Goal: Transaction & Acquisition: Download file/media

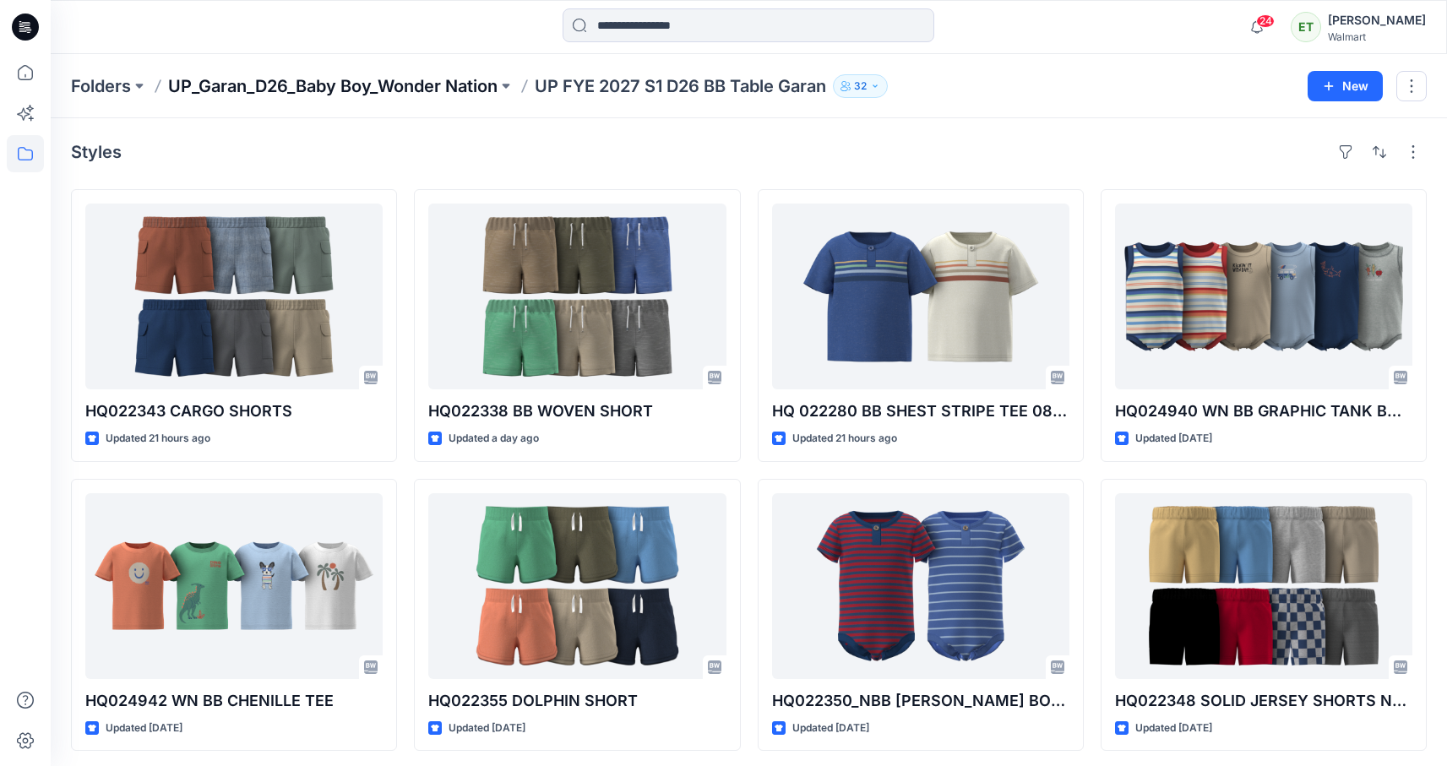
click at [438, 74] on p "UP_Garan_D26_Baby Boy_Wonder Nation" at bounding box center [332, 86] width 329 height 24
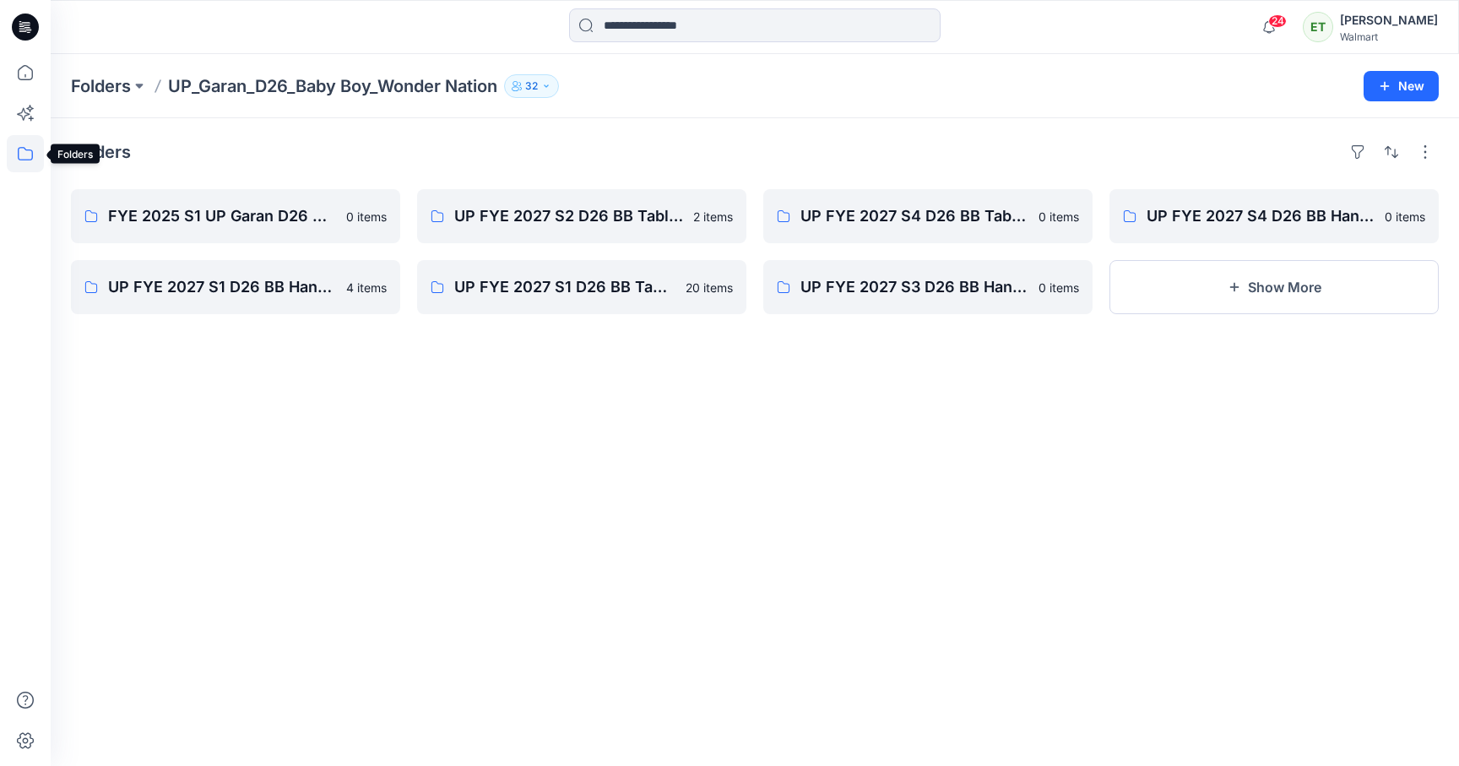
click at [24, 160] on icon at bounding box center [25, 154] width 15 height 14
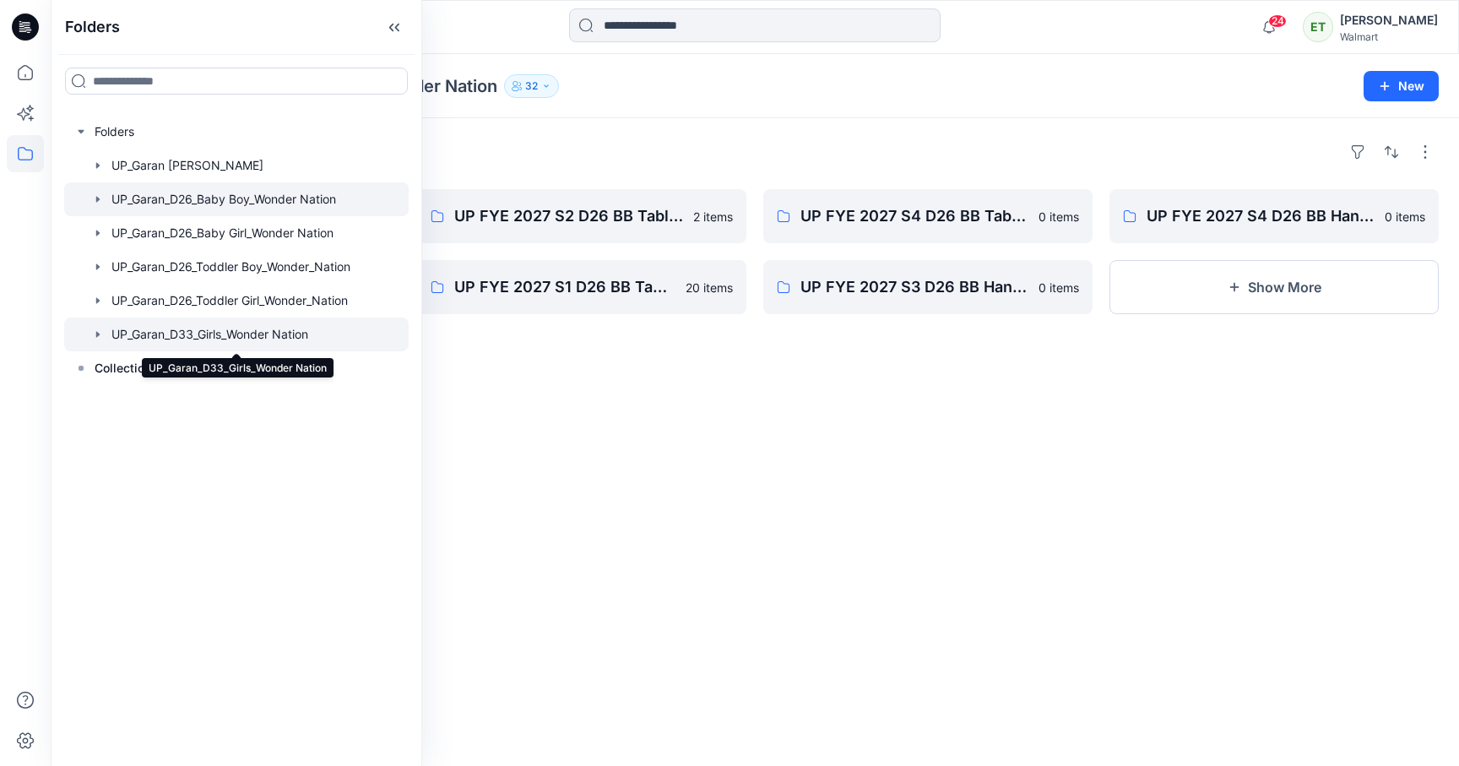
click at [193, 340] on div at bounding box center [236, 335] width 345 height 34
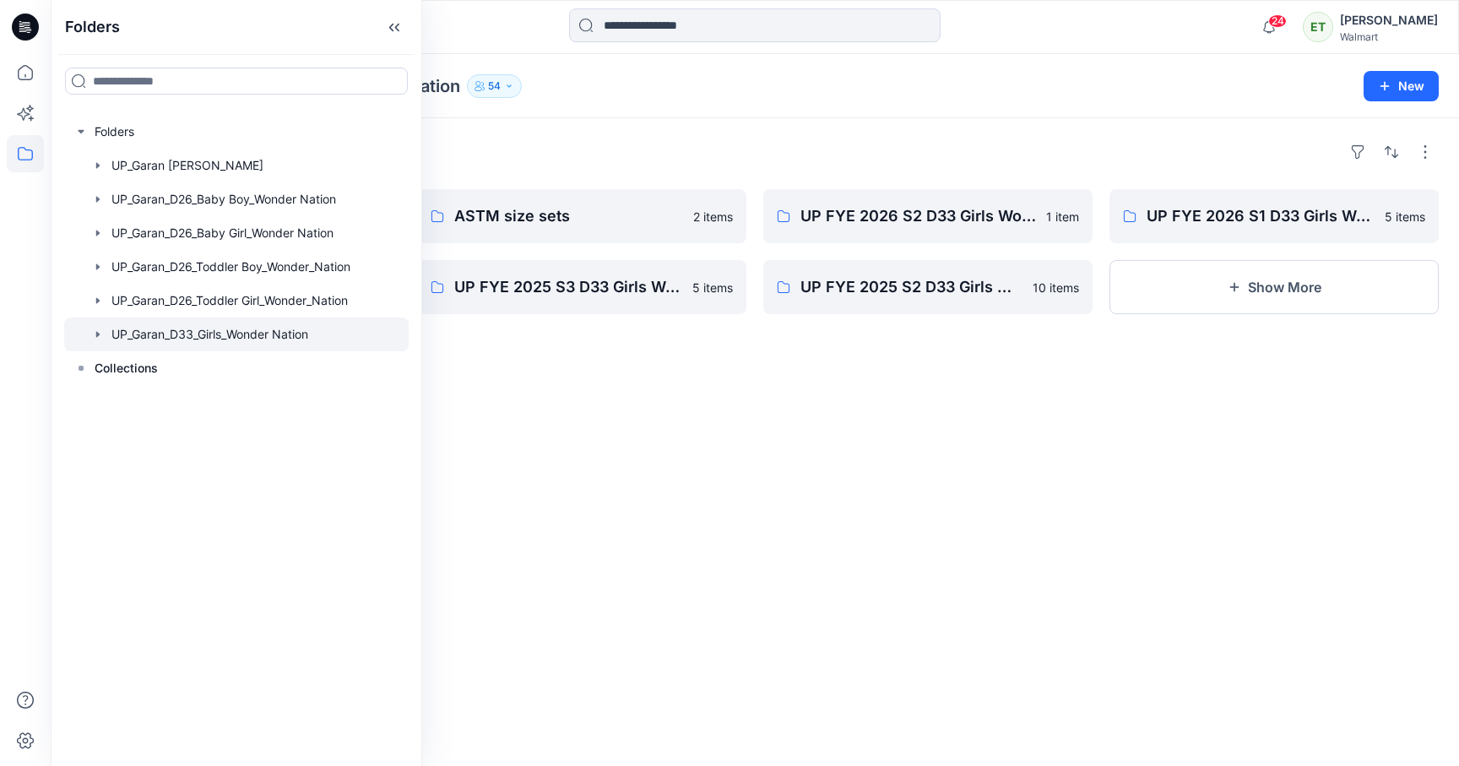
click at [834, 536] on div "Folders UP FYE 2027 S1 D33 Girls Wonder Nation Garan 3 items UP FYE 2025 S4 D33…" at bounding box center [755, 442] width 1409 height 648
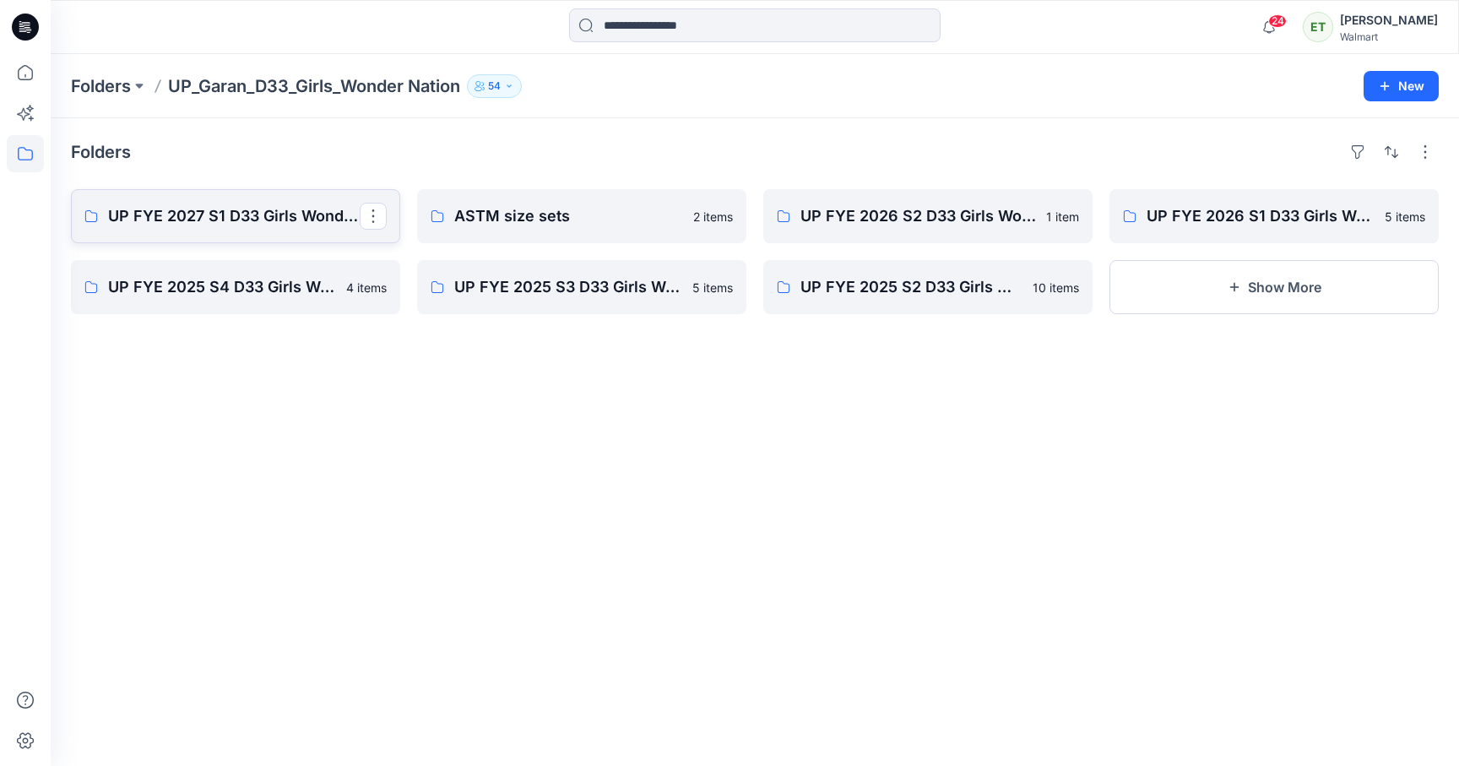
click at [269, 216] on p "UP FYE 2027 S1 D33 Girls Wonder Nation Garan" at bounding box center [234, 216] width 252 height 24
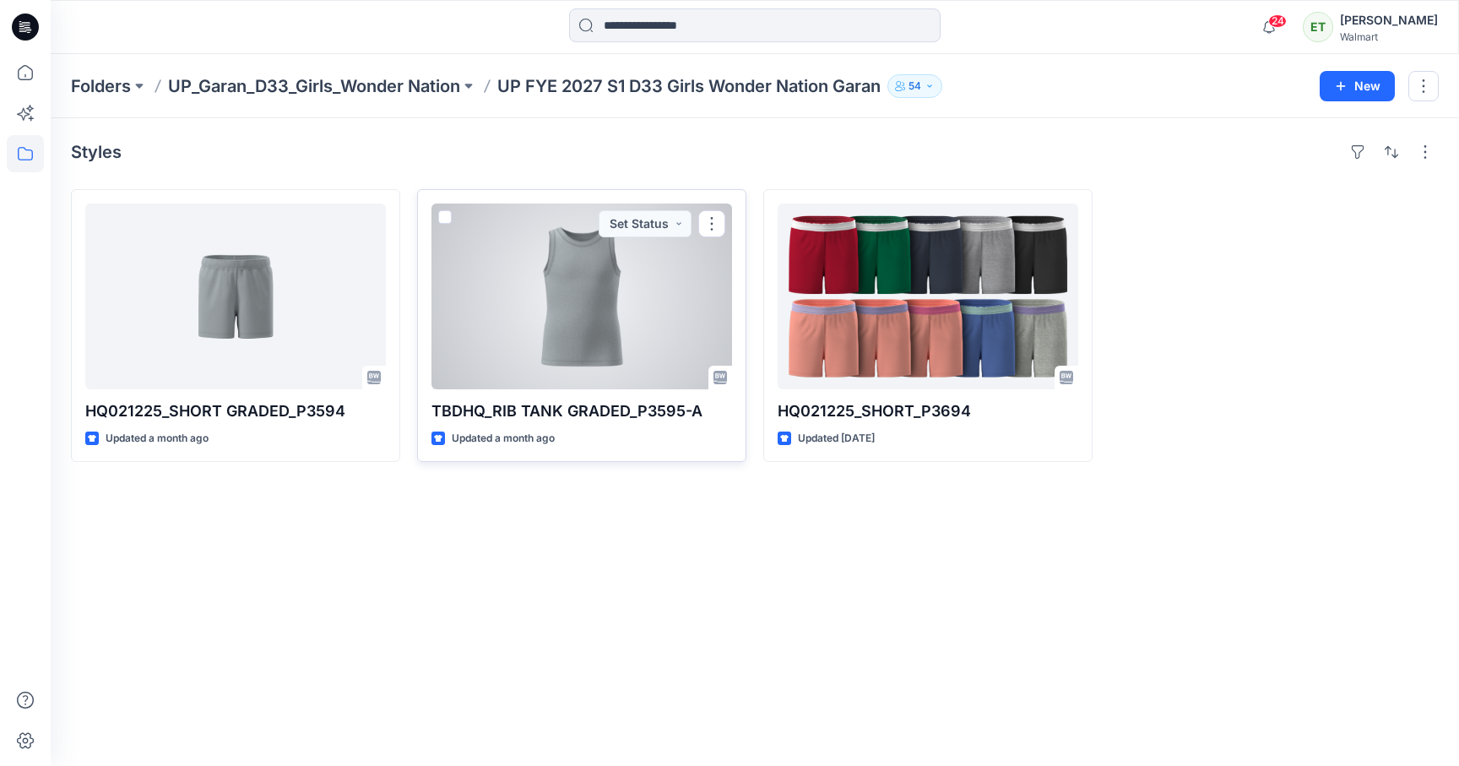
click at [590, 311] on div at bounding box center [582, 297] width 301 height 186
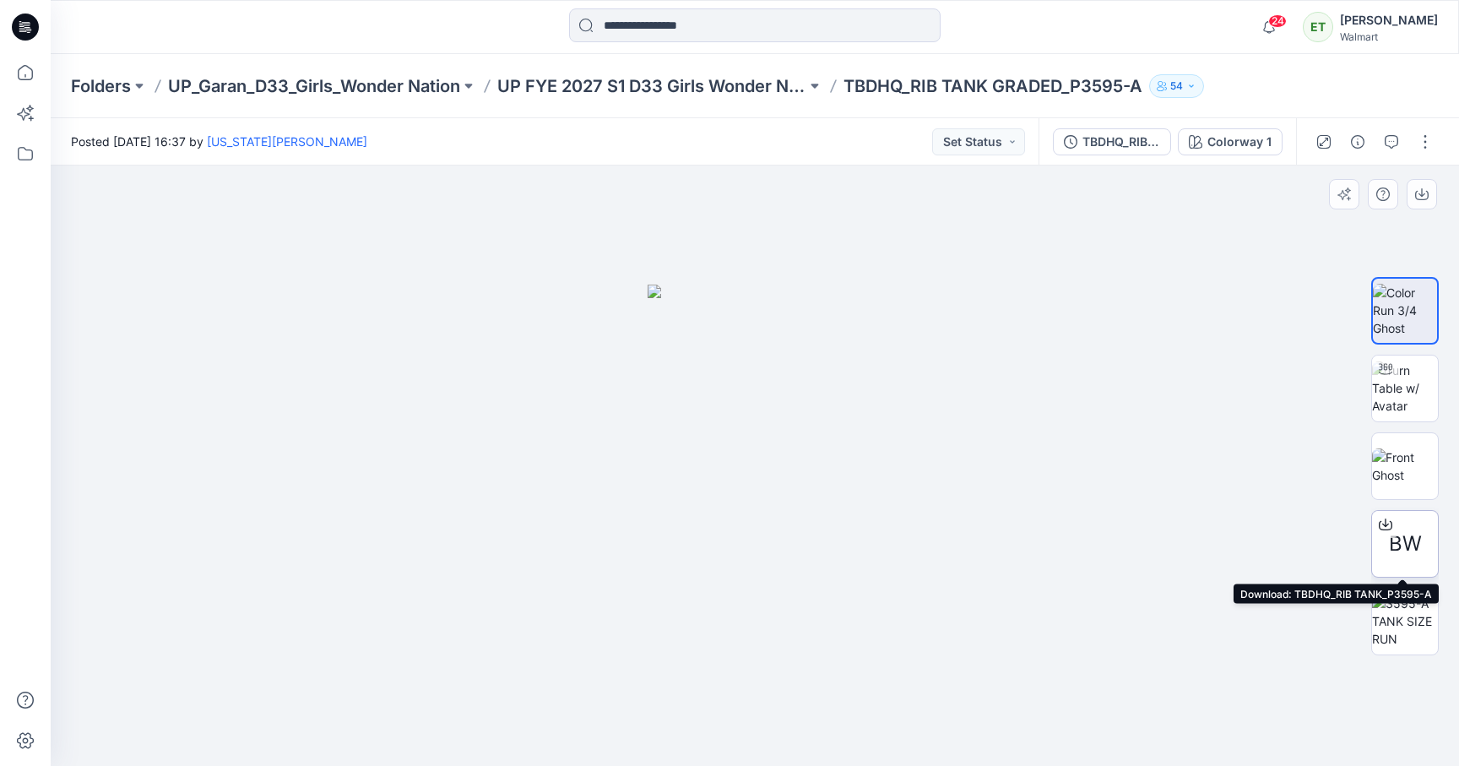
click at [1380, 514] on div at bounding box center [1385, 524] width 27 height 27
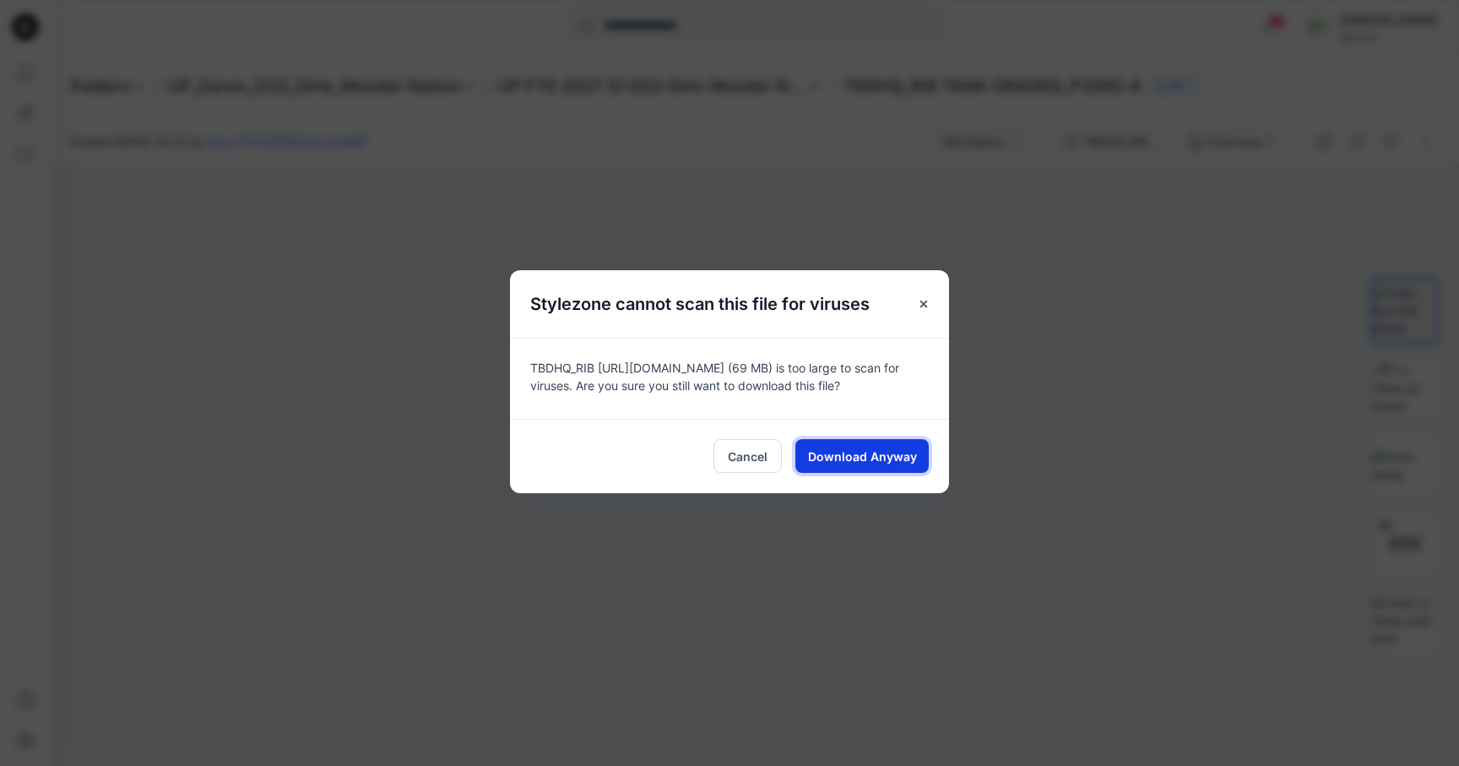
click at [903, 448] on span "Download Anyway" at bounding box center [862, 457] width 109 height 18
